Goal: Transaction & Acquisition: Purchase product/service

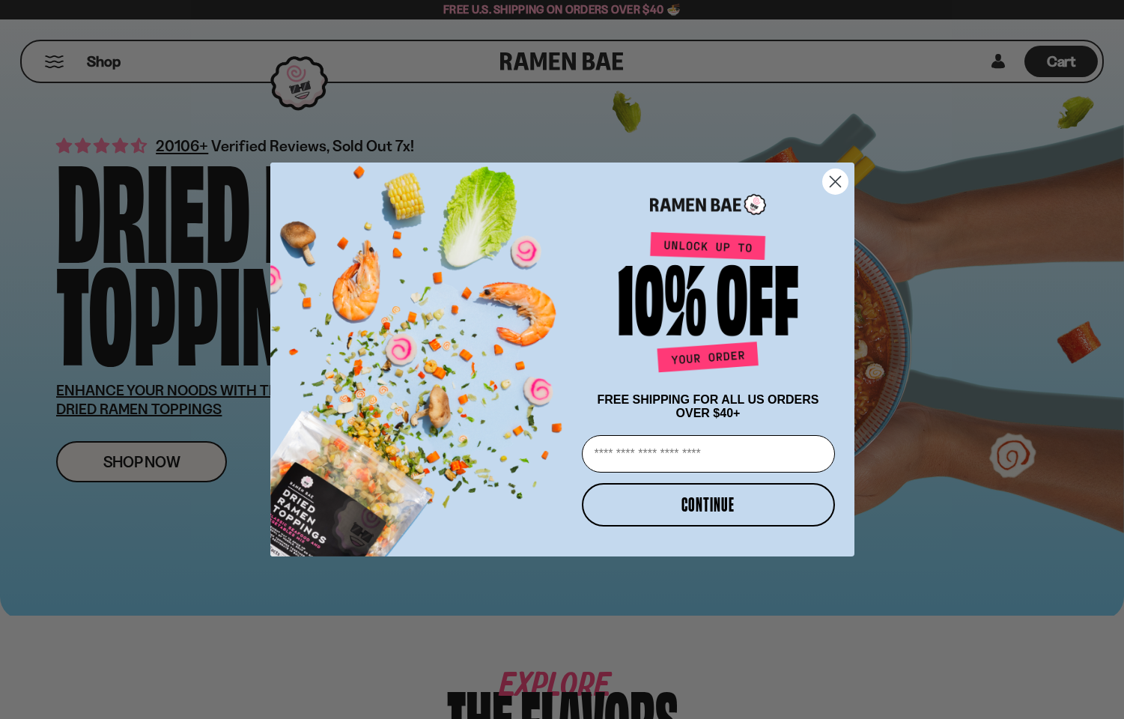
click at [835, 172] on circle "Close dialog" at bounding box center [834, 181] width 25 height 25
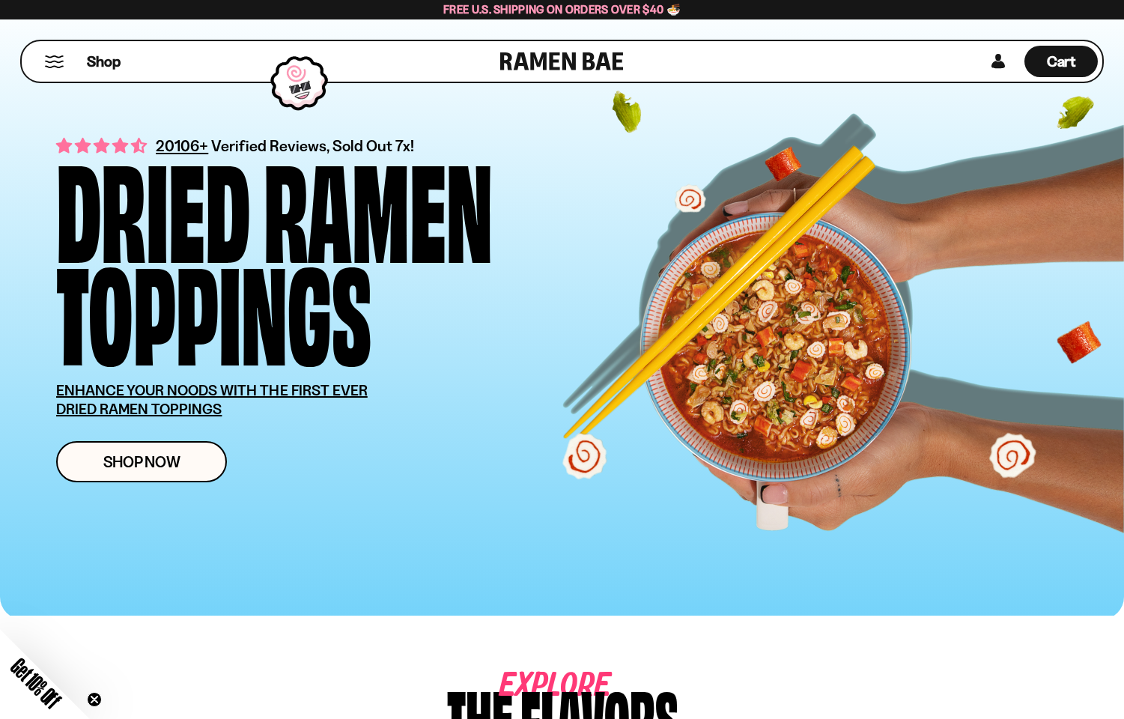
click at [157, 359] on div "Toppings" at bounding box center [213, 307] width 315 height 103
click at [105, 454] on span "Shop Now" at bounding box center [141, 462] width 77 height 16
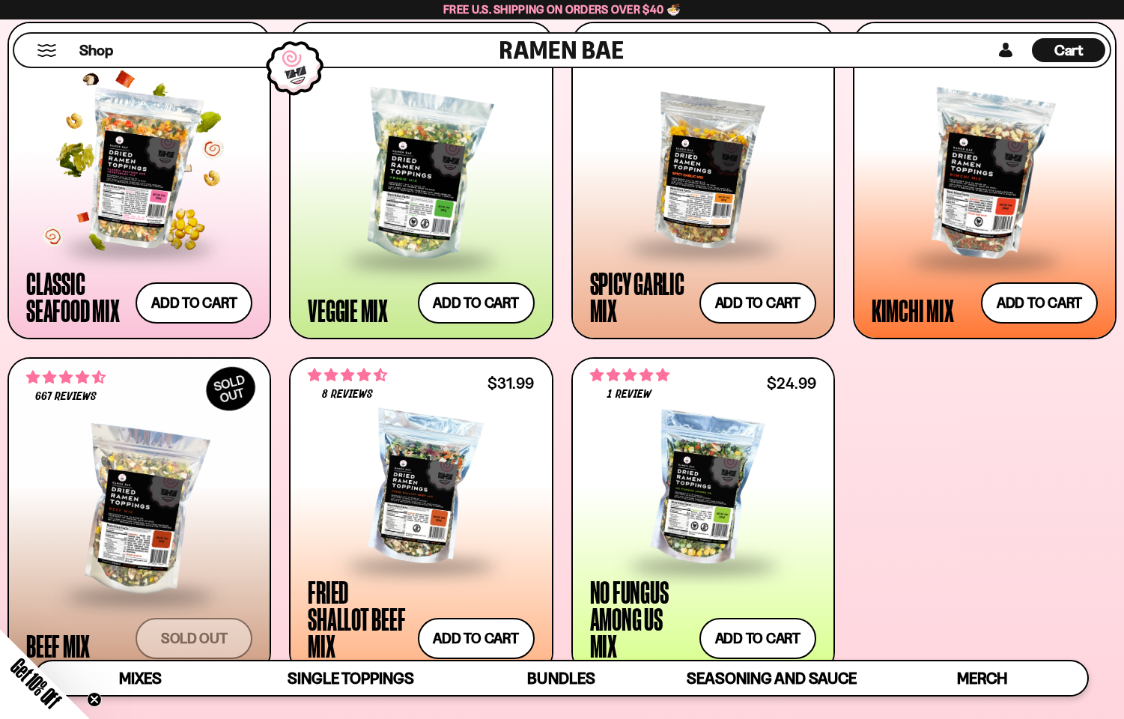
scroll to position [628, 0]
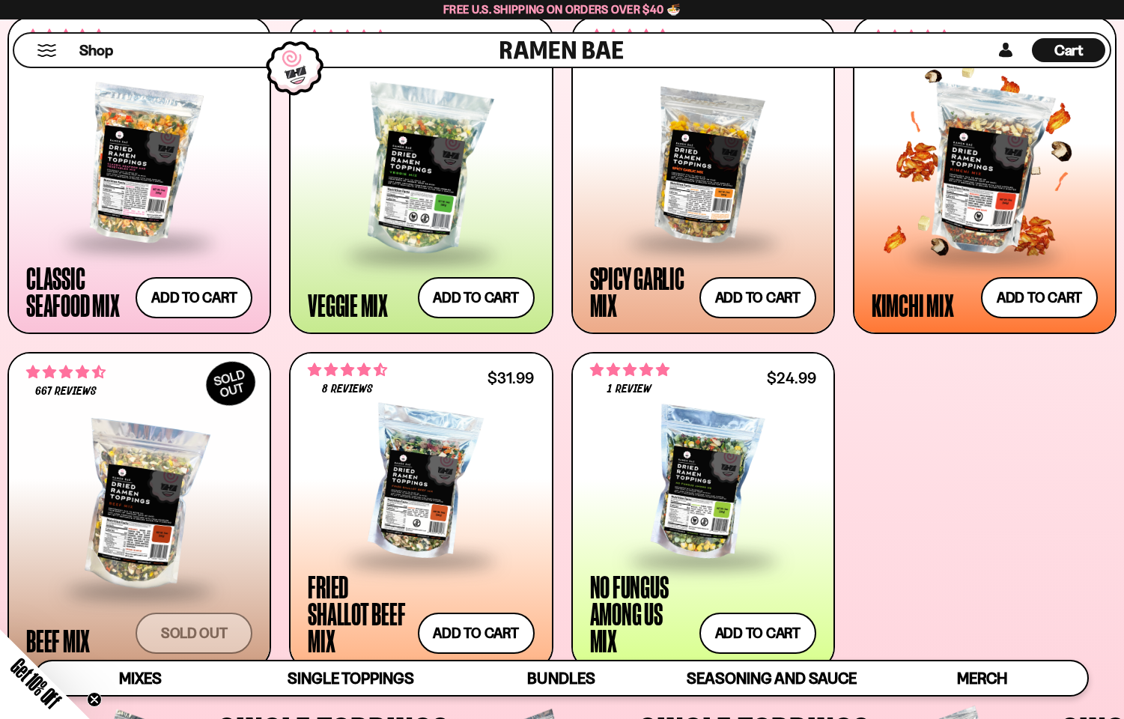
click at [996, 198] on div at bounding box center [985, 171] width 226 height 166
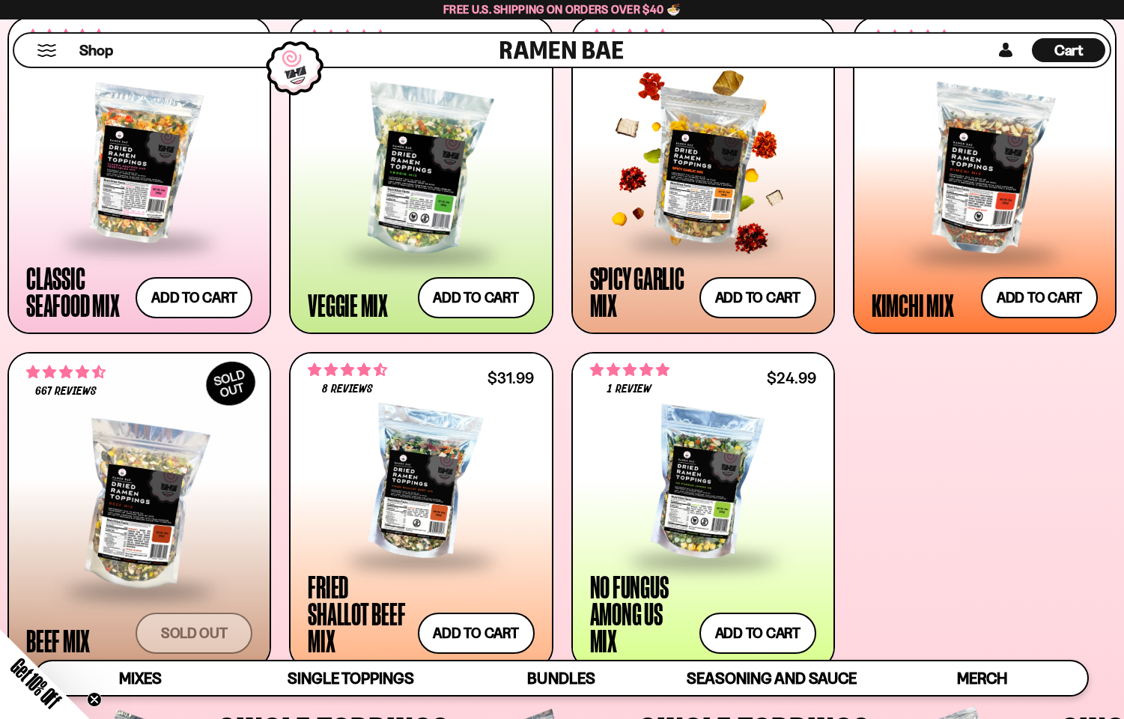
click at [648, 222] on span at bounding box center [703, 243] width 183 height 52
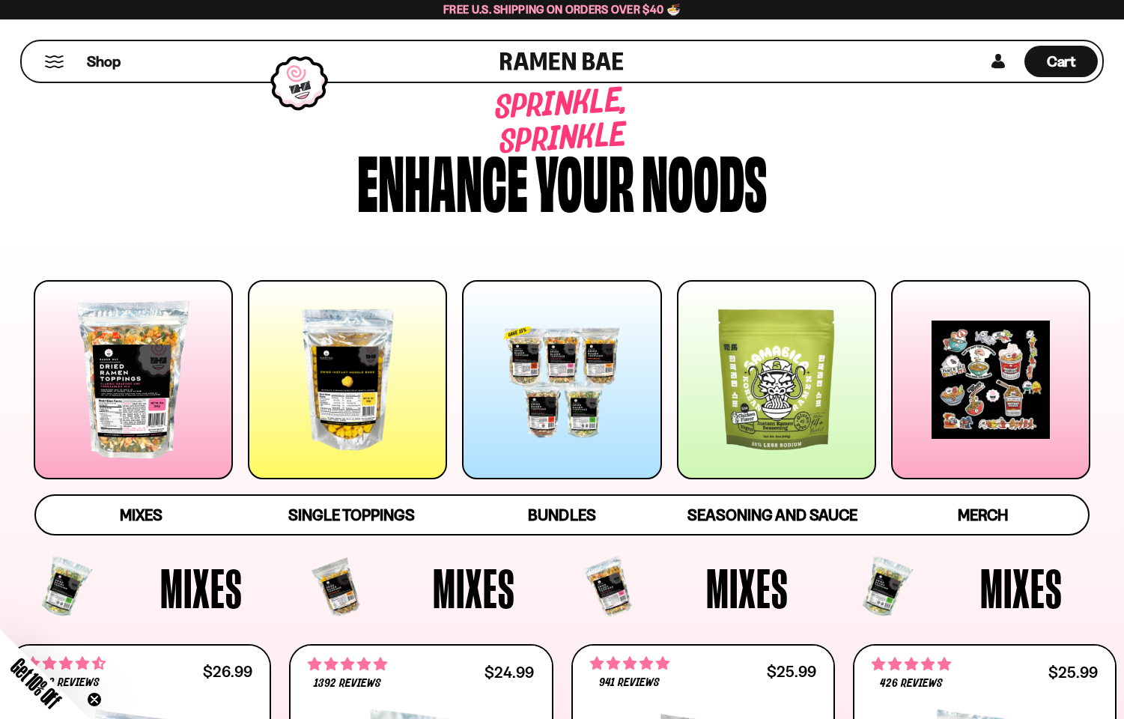
scroll to position [0, 0]
click at [54, 64] on button "Mobile Menu Trigger" at bounding box center [54, 61] width 20 height 13
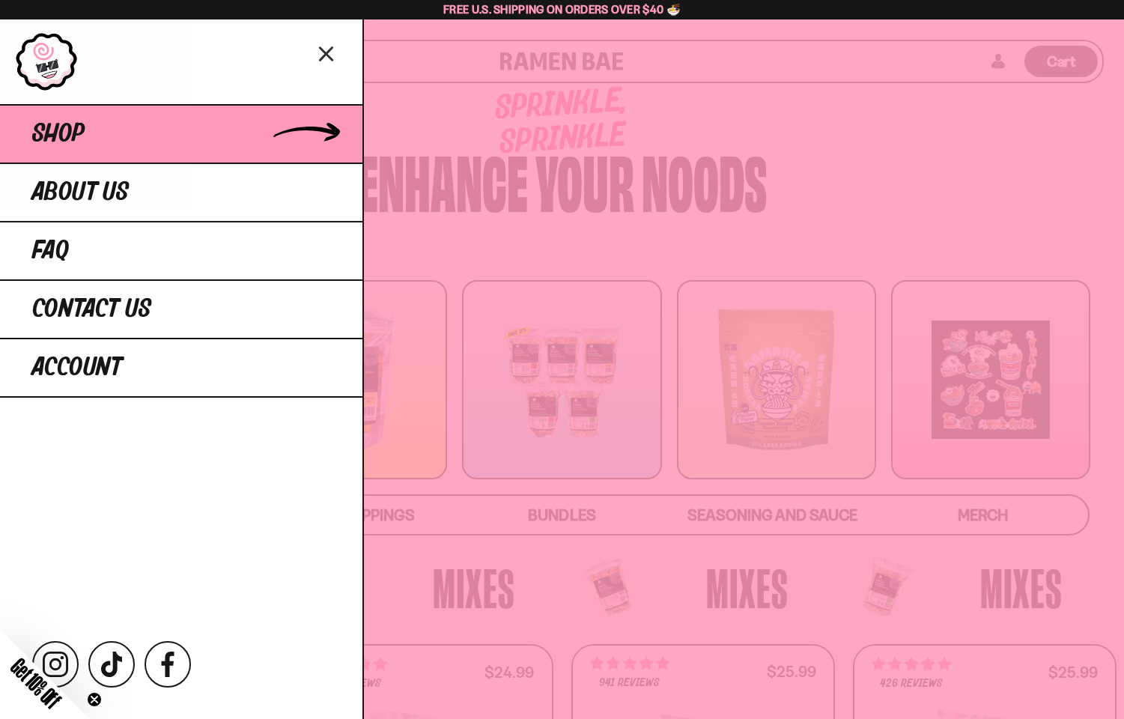
click at [57, 132] on span "Shop" at bounding box center [58, 134] width 52 height 27
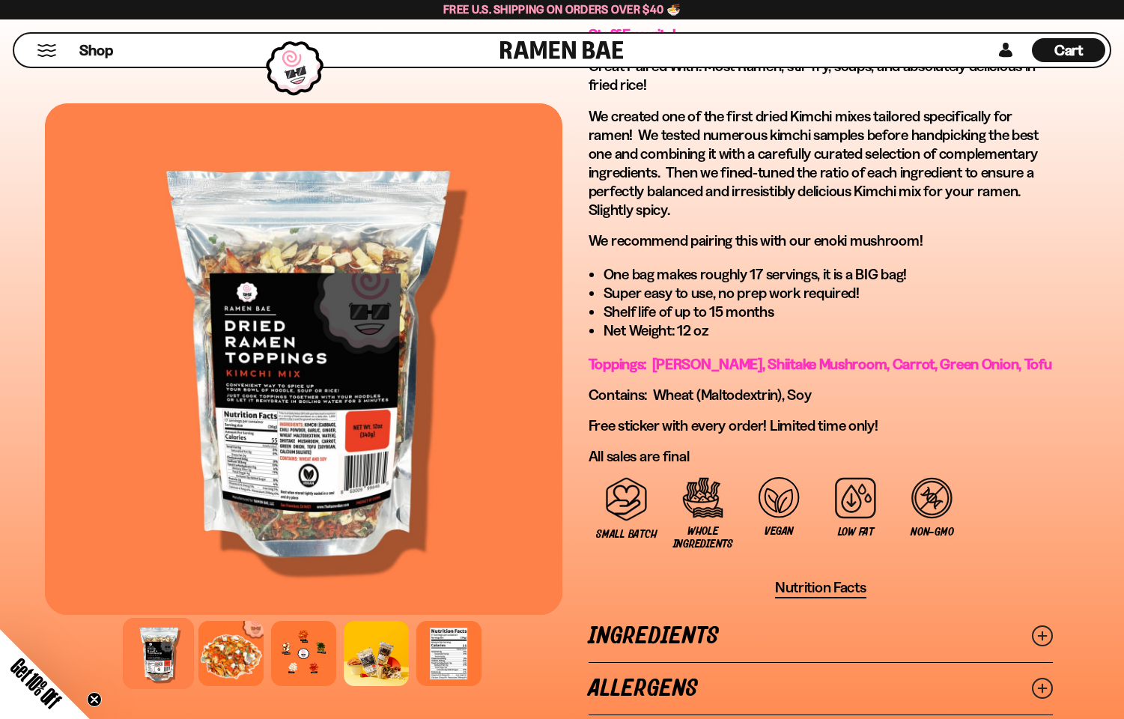
scroll to position [821, 0]
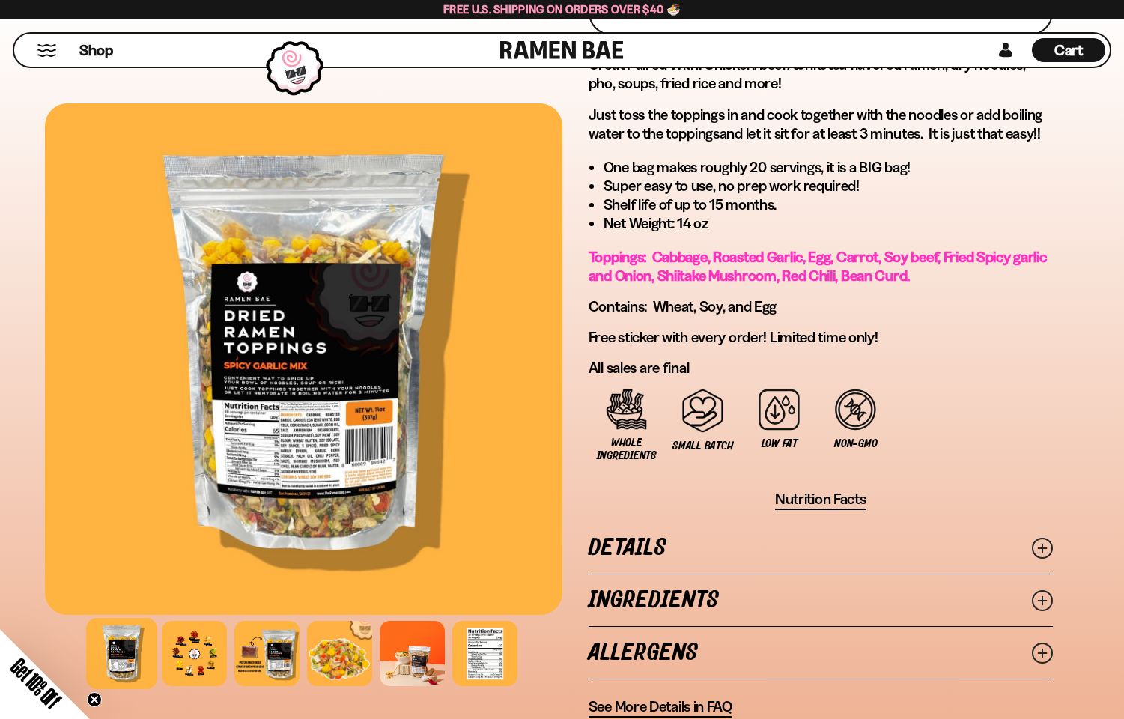
scroll to position [798, 0]
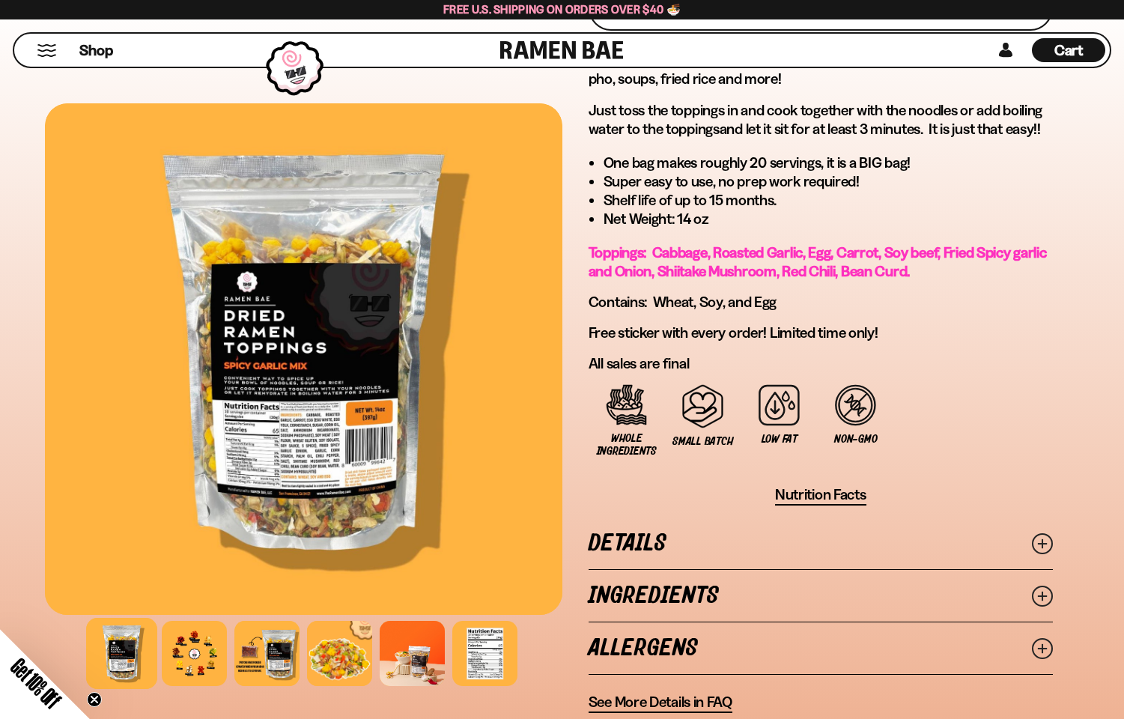
click at [669, 585] on link "Ingredients" at bounding box center [821, 596] width 464 height 52
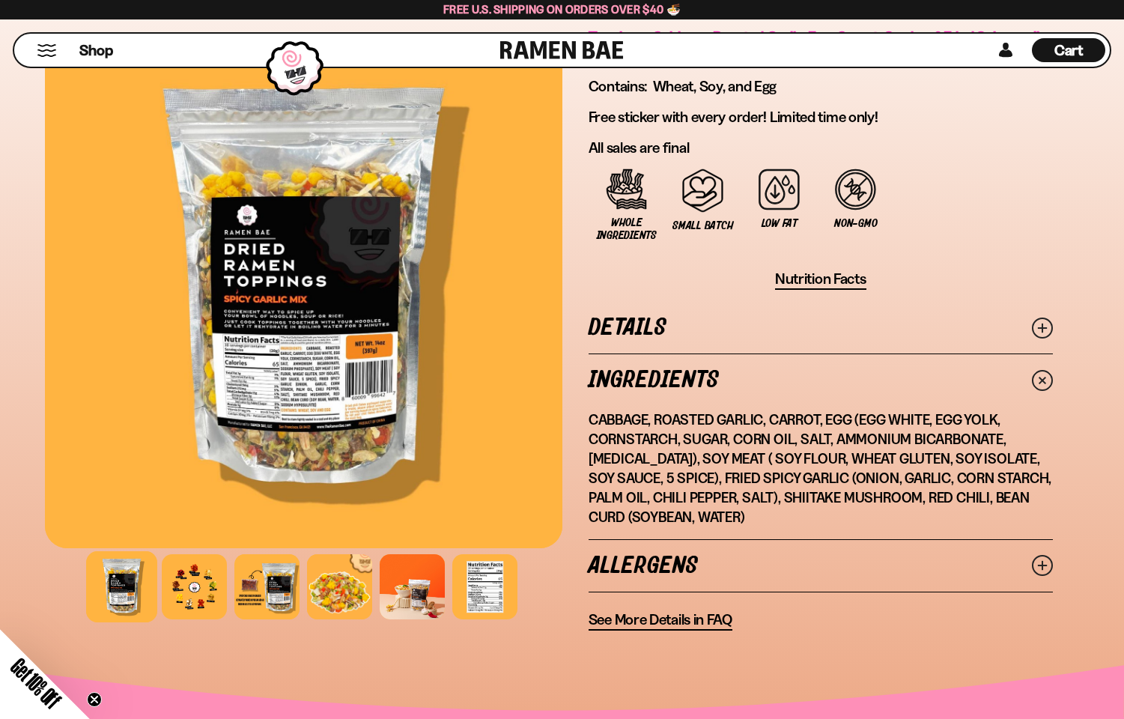
scroll to position [1016, 0]
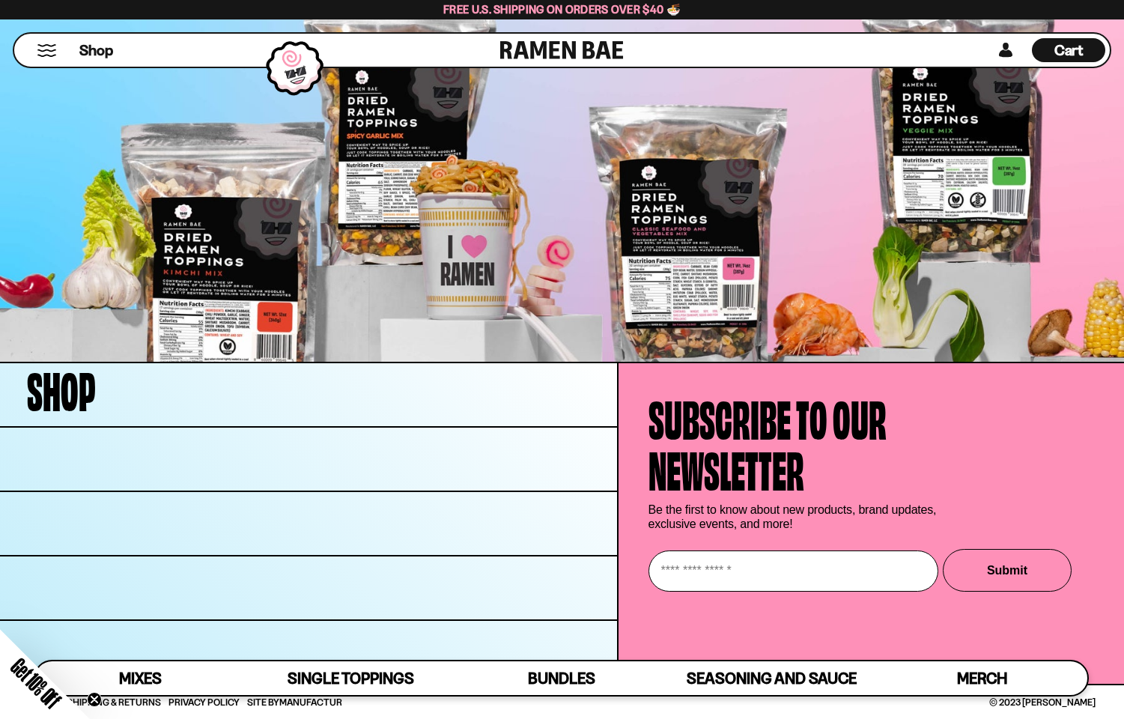
scroll to position [4809, 0]
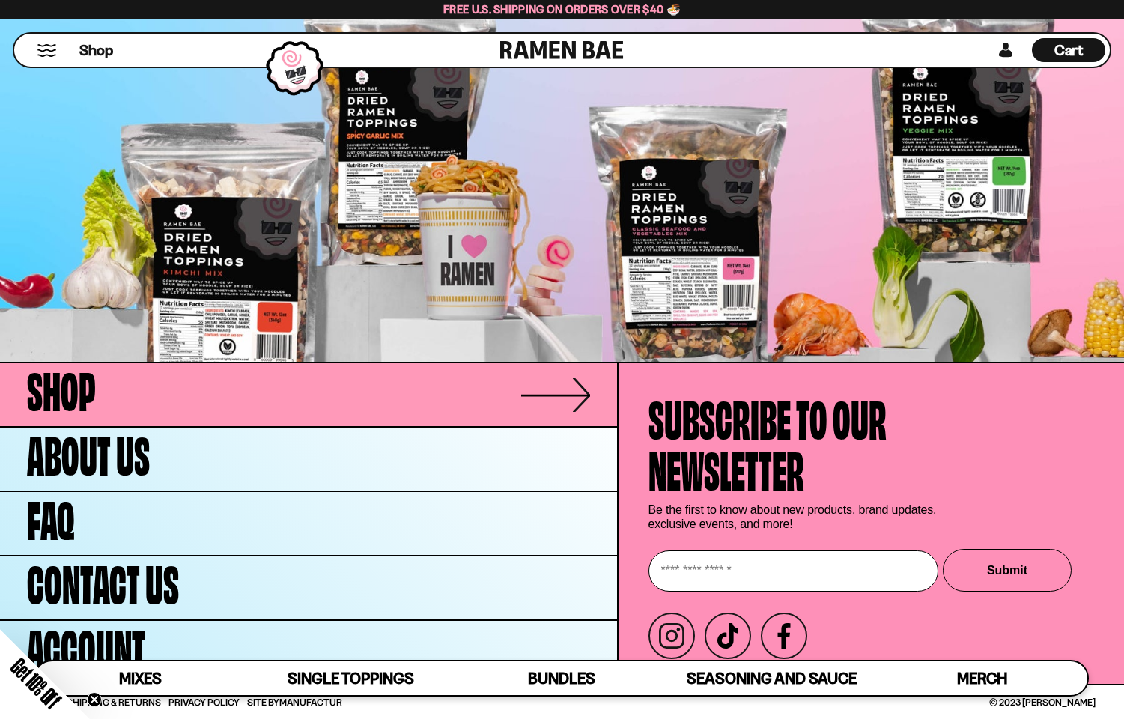
click at [49, 397] on span "Shop" at bounding box center [61, 387] width 69 height 51
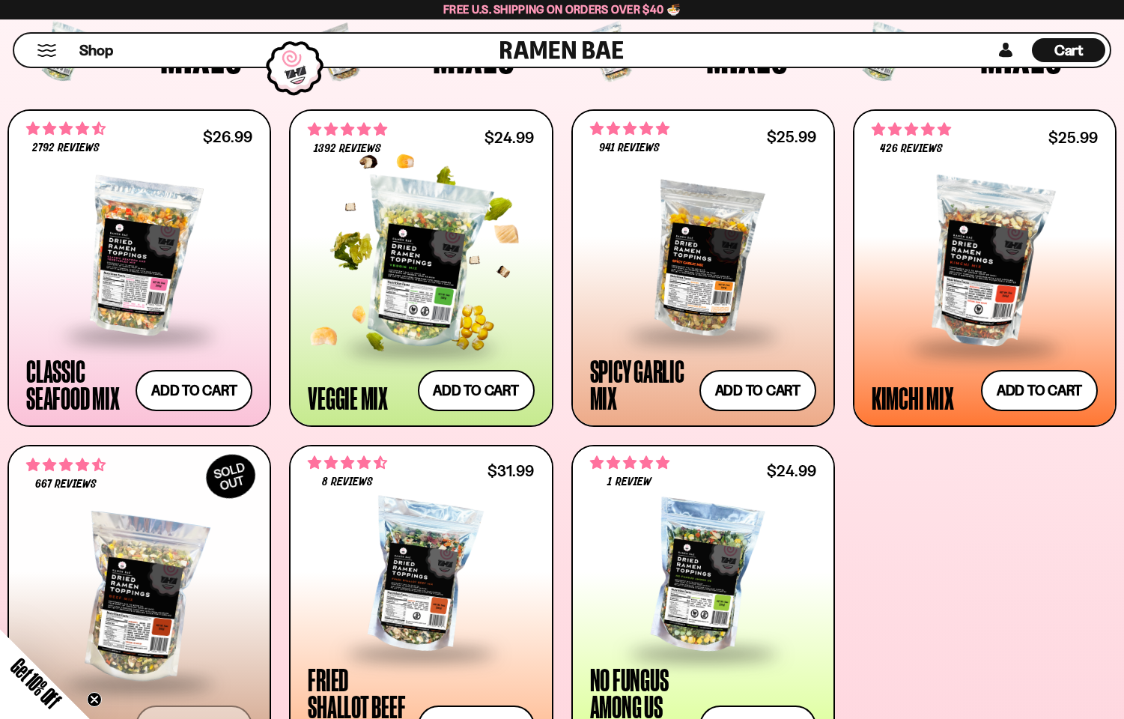
scroll to position [535, 0]
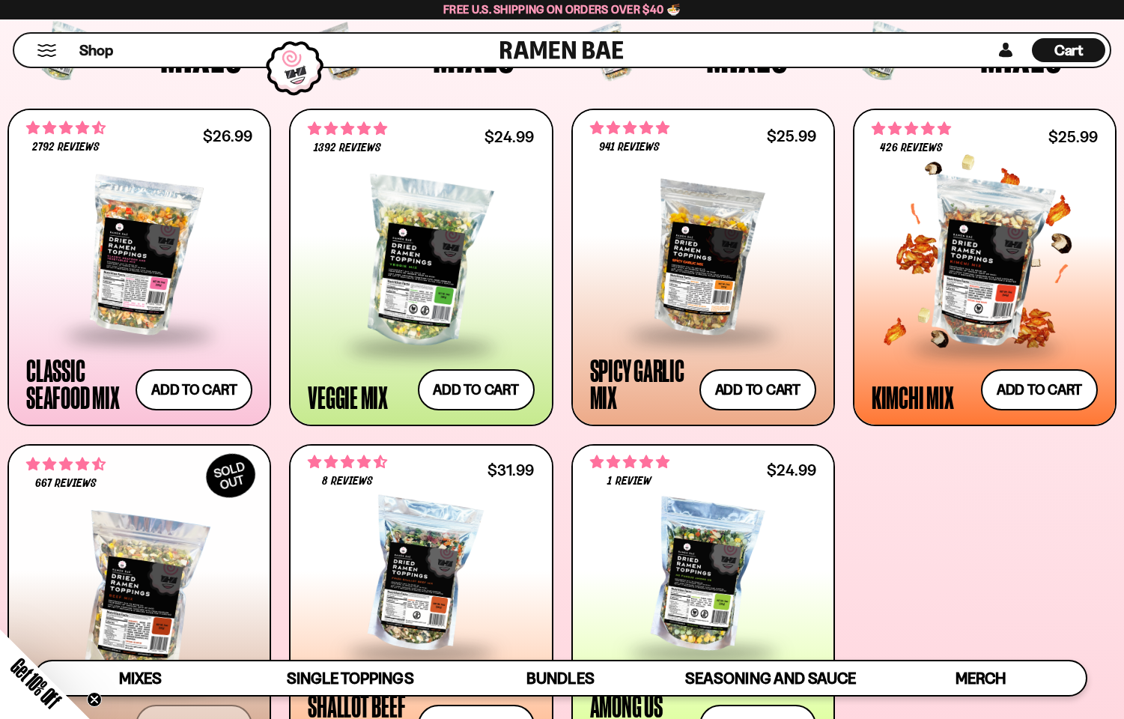
click at [1019, 282] on div at bounding box center [985, 263] width 226 height 166
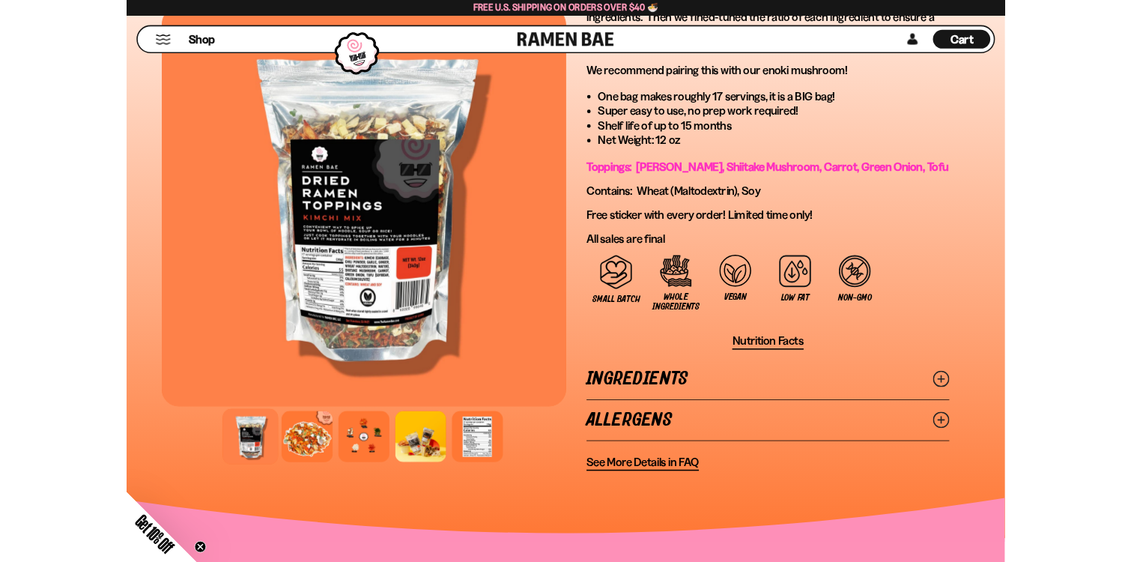
scroll to position [980, 0]
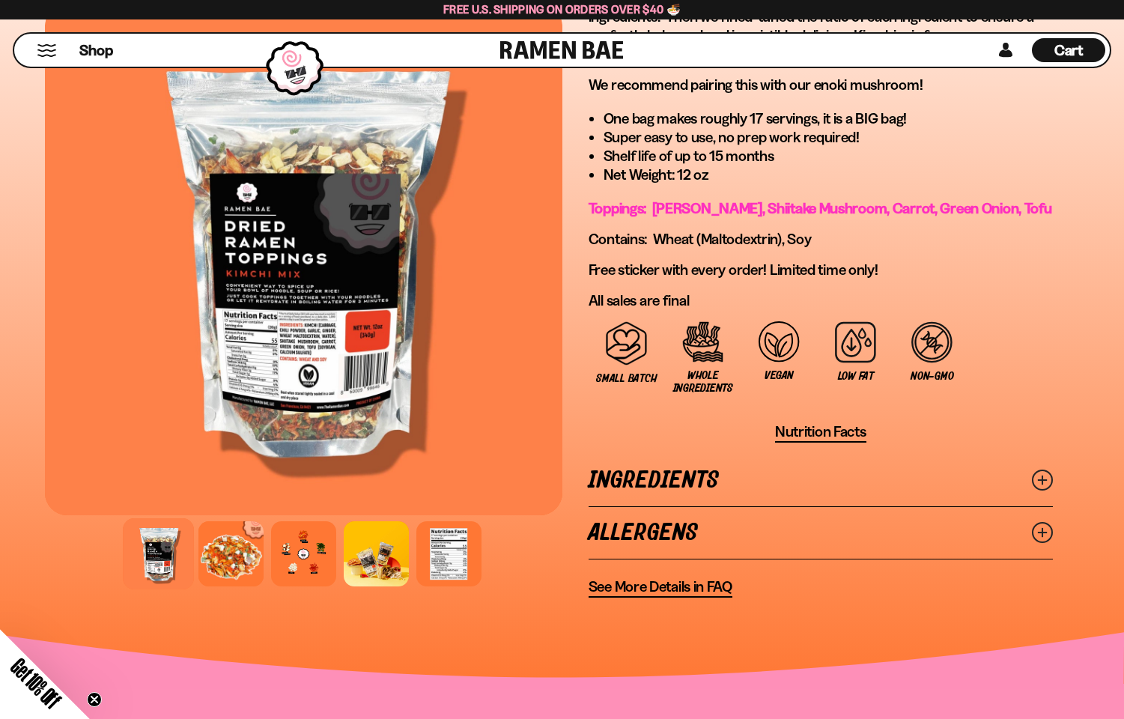
click at [622, 473] on link "Ingredients" at bounding box center [821, 481] width 464 height 52
